Goal: Navigation & Orientation: Find specific page/section

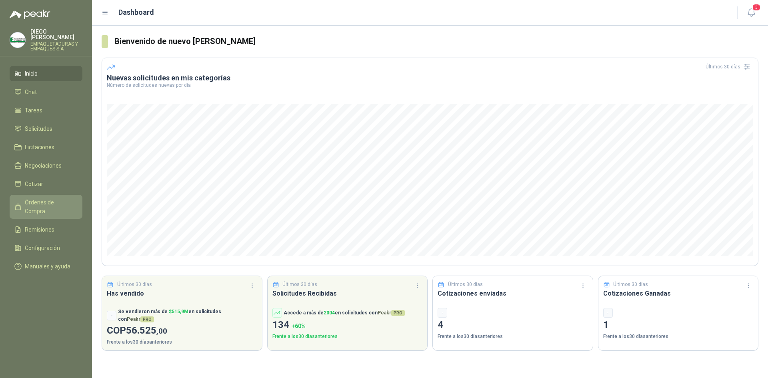
click at [47, 203] on link "Órdenes de Compra" at bounding box center [46, 207] width 73 height 24
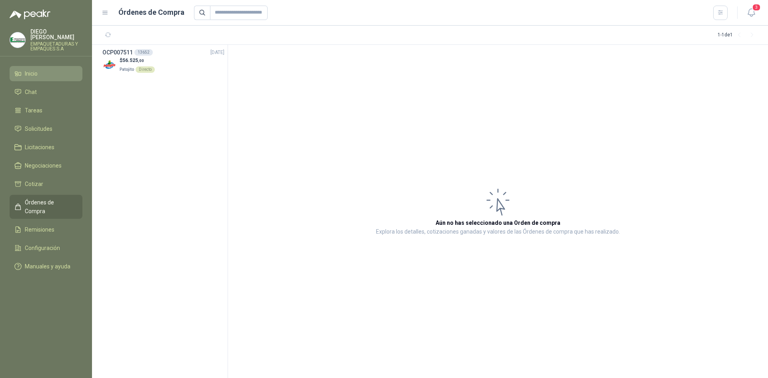
click at [46, 71] on li "Inicio" at bounding box center [45, 73] width 63 height 9
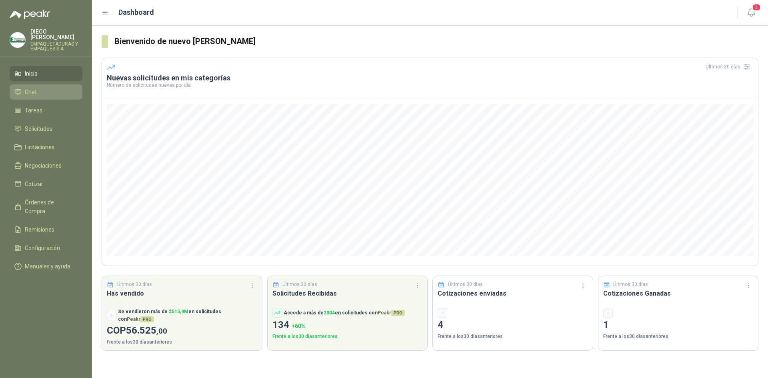
click at [54, 90] on li "Chat" at bounding box center [45, 92] width 63 height 9
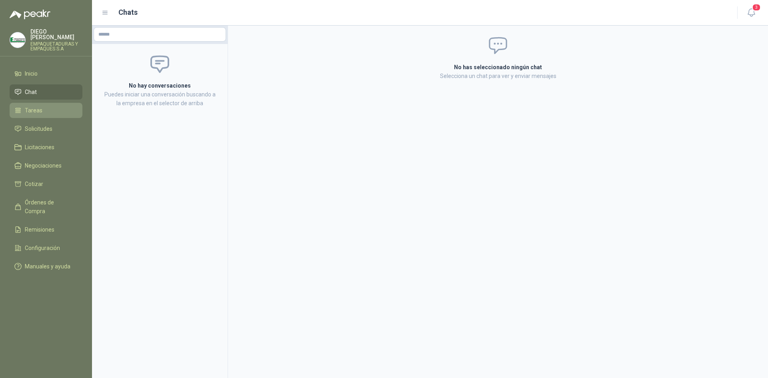
click at [40, 107] on span "Tareas" at bounding box center [34, 110] width 18 height 9
